Goal: Task Accomplishment & Management: Use online tool/utility

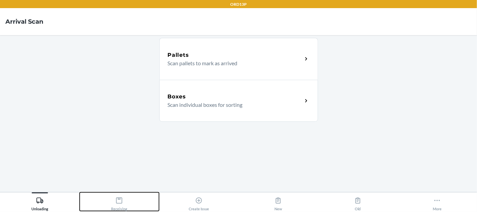
click at [123, 202] on div "Receiving" at bounding box center [119, 202] width 16 height 17
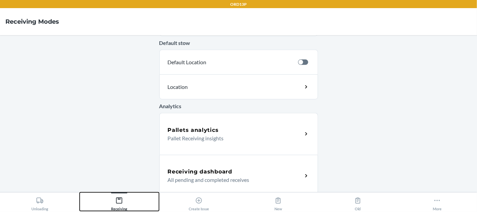
scroll to position [258, 0]
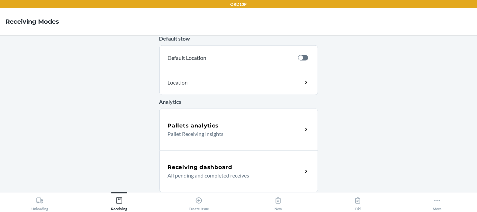
click at [213, 167] on h5 "Receiving dashboard" at bounding box center [200, 167] width 64 height 8
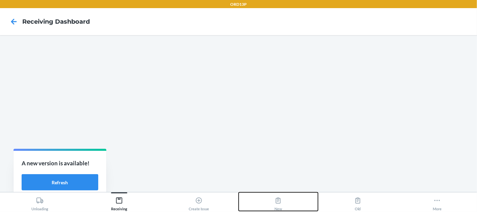
click at [283, 199] on button "New" at bounding box center [279, 201] width 80 height 19
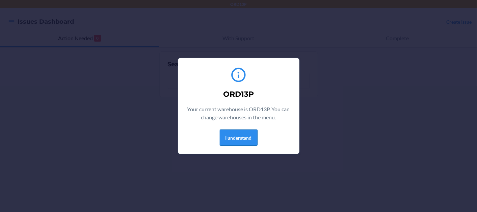
click at [236, 137] on button "I understand" at bounding box center [239, 137] width 38 height 16
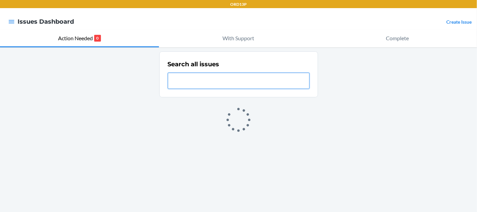
paste input "NC-969D8YHL"
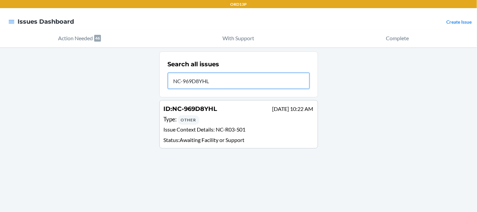
type input "NC-969D8YHL"
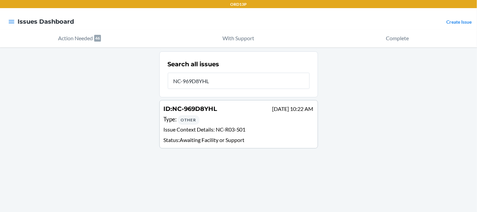
click at [227, 118] on div "Type : Other" at bounding box center [239, 120] width 150 height 10
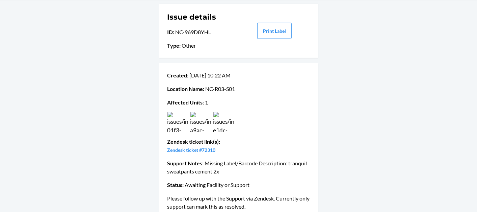
scroll to position [46, 0]
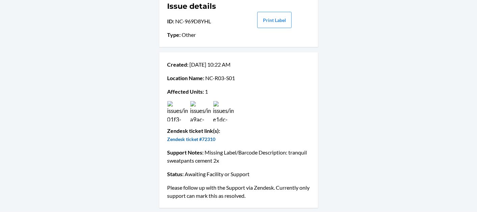
click at [209, 140] on link "Zendesk ticket #72310" at bounding box center [191, 139] width 48 height 6
